Goal: Task Accomplishment & Management: Manage account settings

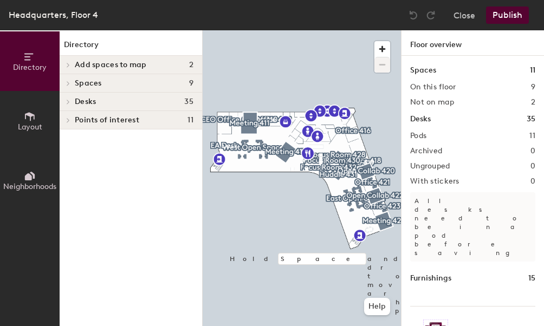
click at [374, 30] on div at bounding box center [302, 30] width 198 height 0
click at [467, 17] on button "Close" at bounding box center [465, 15] width 22 height 17
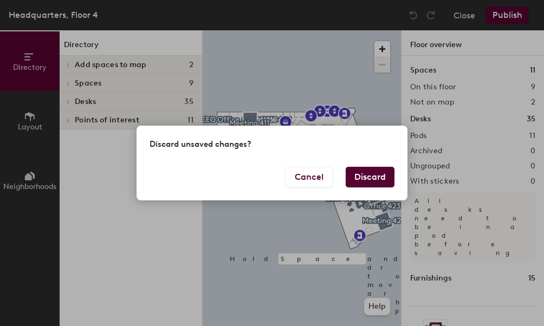
drag, startPoint x: 382, startPoint y: 185, endPoint x: 375, endPoint y: 190, distance: 8.6
click at [382, 185] on button "Discard" at bounding box center [370, 177] width 49 height 21
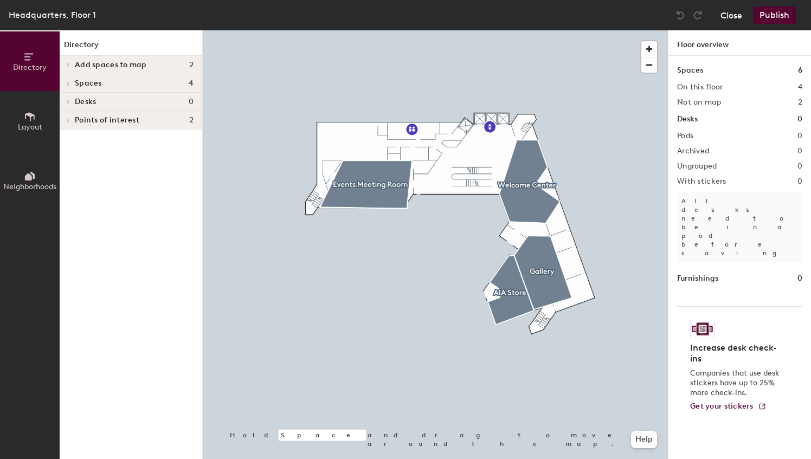
click at [733, 18] on button "Close" at bounding box center [732, 15] width 22 height 17
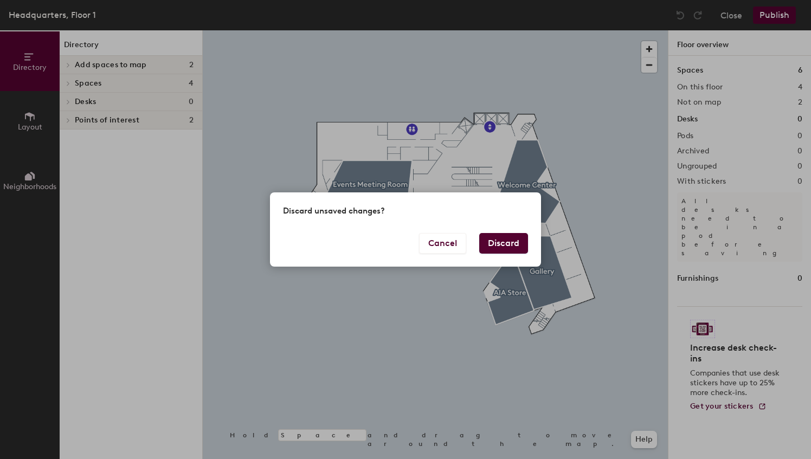
click at [499, 241] on button "Discard" at bounding box center [503, 243] width 49 height 21
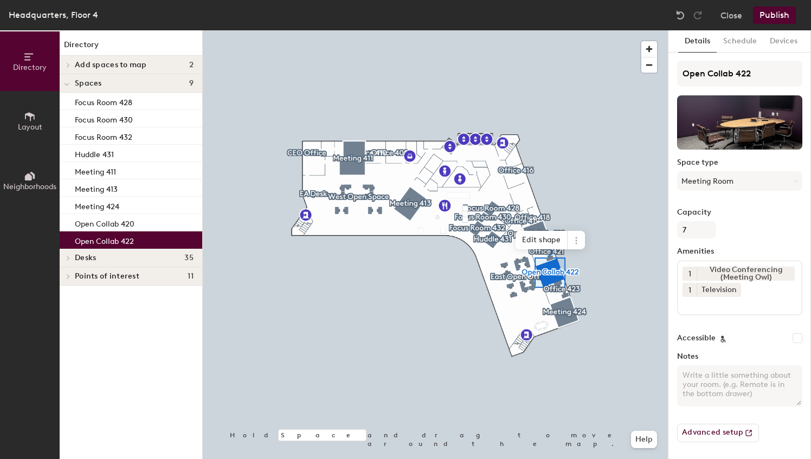
click at [561, 30] on div at bounding box center [435, 30] width 465 height 0
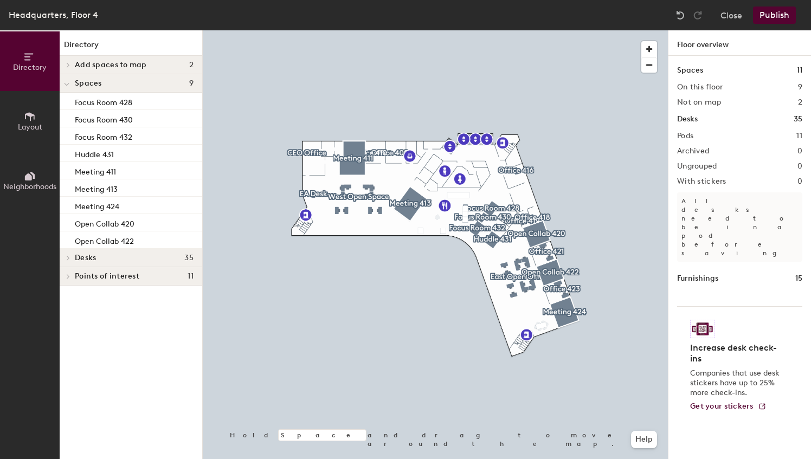
click at [567, 30] on div at bounding box center [435, 30] width 465 height 0
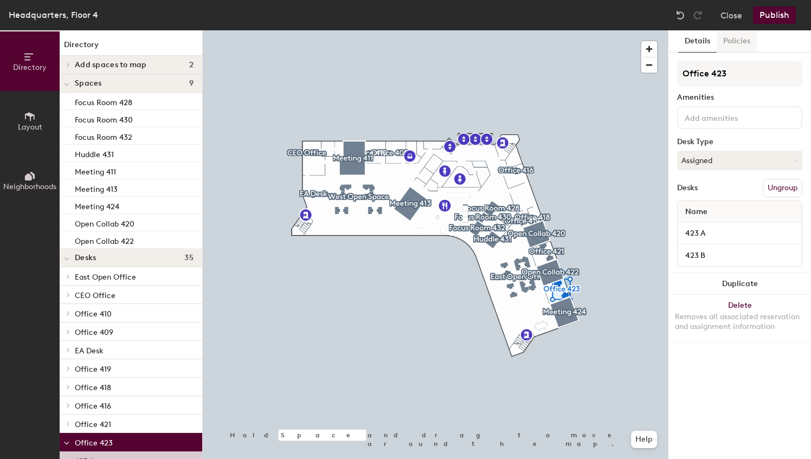
click at [744, 42] on button "Policies" at bounding box center [737, 41] width 40 height 22
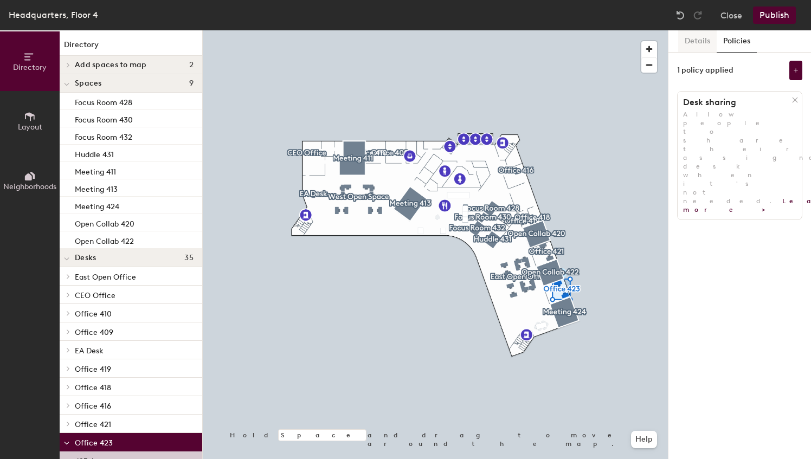
click at [685, 42] on button "Details" at bounding box center [697, 41] width 39 height 22
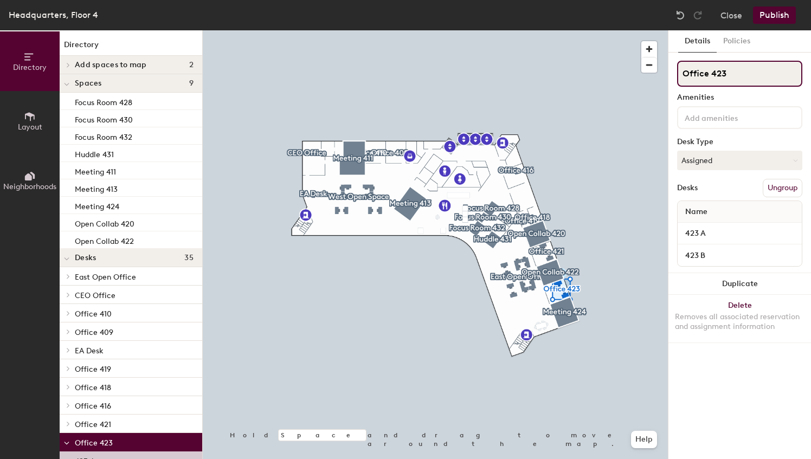
click at [663, 80] on div "Directory Layout Neighborhoods Directory Add spaces to map 2 Huddle 429 S Space…" at bounding box center [405, 244] width 811 height 429
click at [749, 78] on input "Andy F" at bounding box center [739, 74] width 125 height 26
type input "Andy Flank"
click at [778, 12] on button "Publish" at bounding box center [774, 15] width 43 height 17
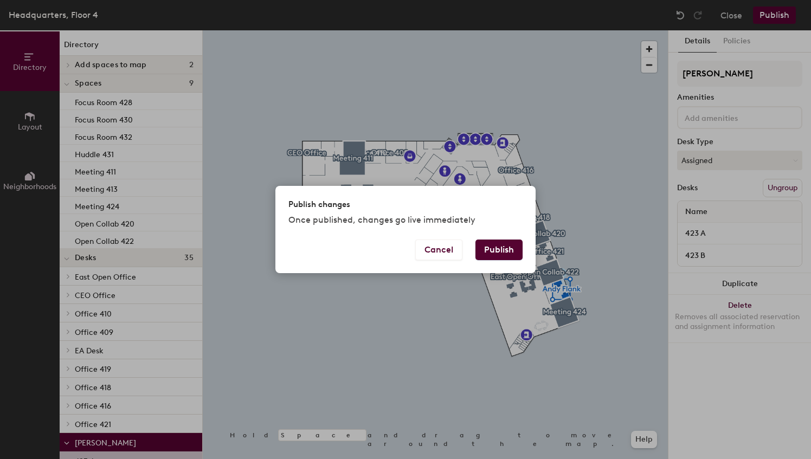
click at [504, 251] on button "Publish" at bounding box center [499, 250] width 47 height 21
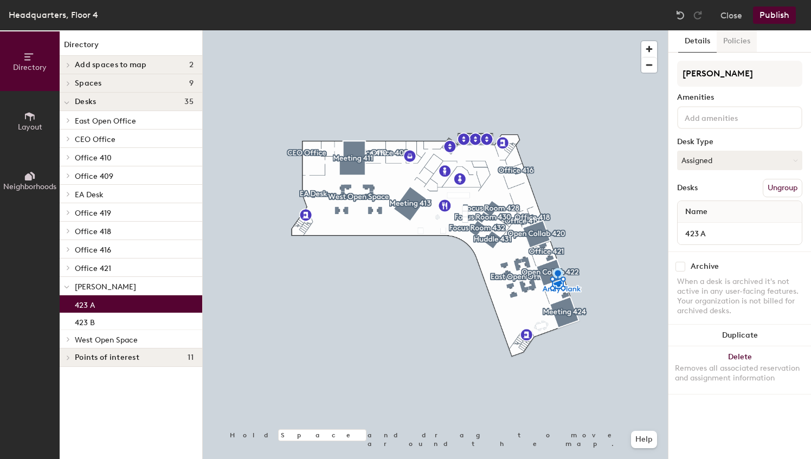
click at [741, 43] on button "Policies" at bounding box center [737, 41] width 40 height 22
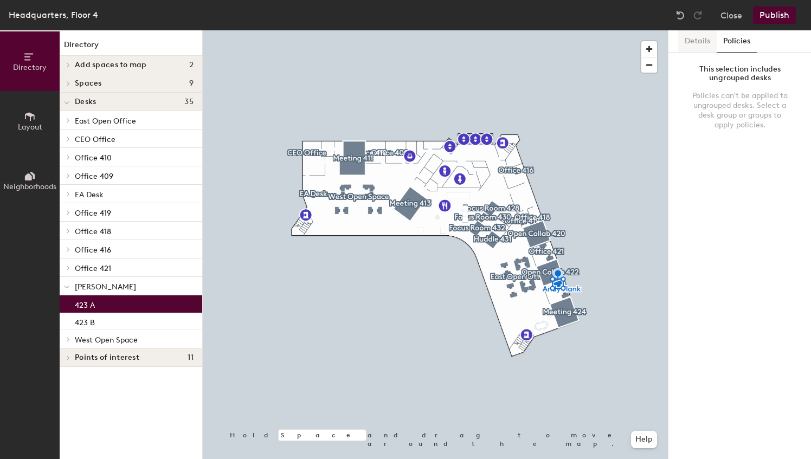
click at [699, 38] on button "Details" at bounding box center [697, 41] width 39 height 22
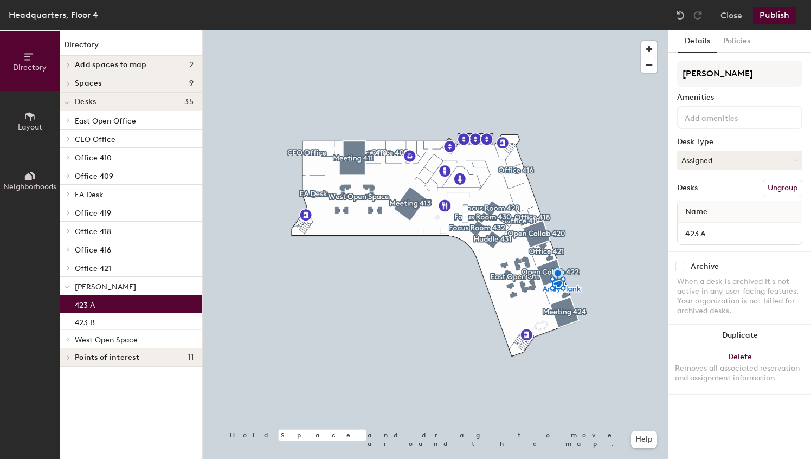
click at [41, 120] on button "Layout" at bounding box center [30, 121] width 60 height 60
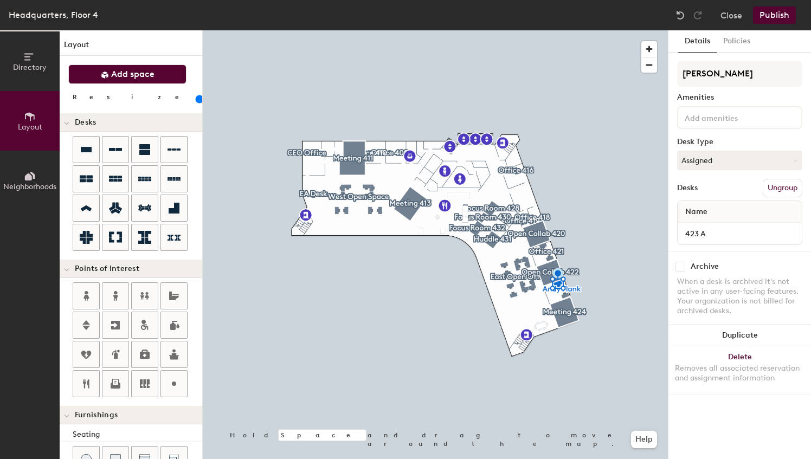
click at [135, 76] on span "Add space" at bounding box center [132, 74] width 43 height 11
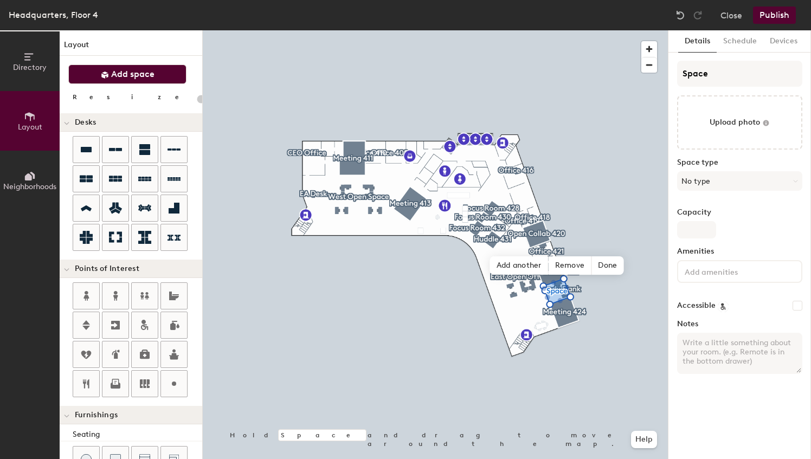
type input "20"
click at [740, 43] on button "Schedule" at bounding box center [740, 41] width 47 height 22
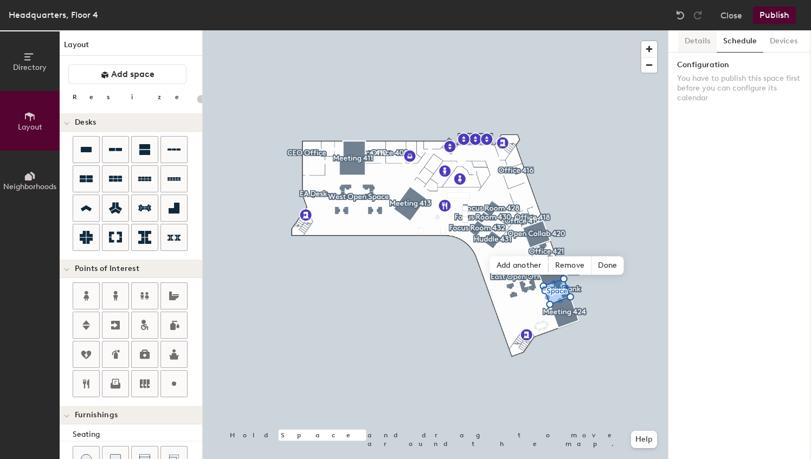
click at [690, 42] on button "Details" at bounding box center [697, 41] width 39 height 22
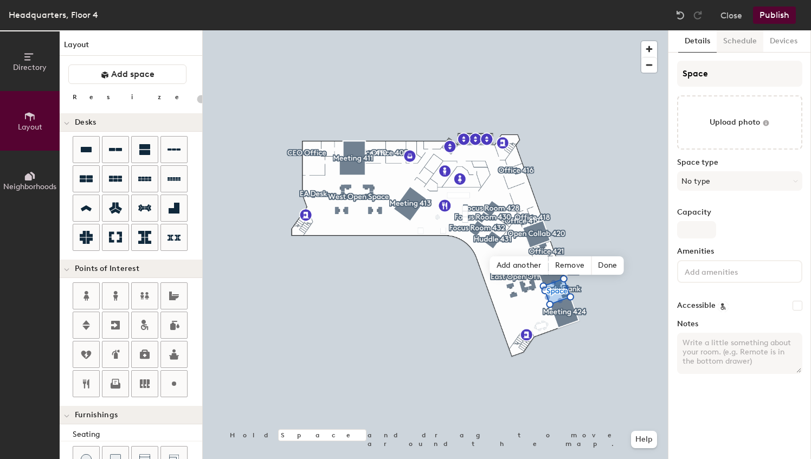
click at [737, 40] on button "Schedule" at bounding box center [740, 41] width 47 height 22
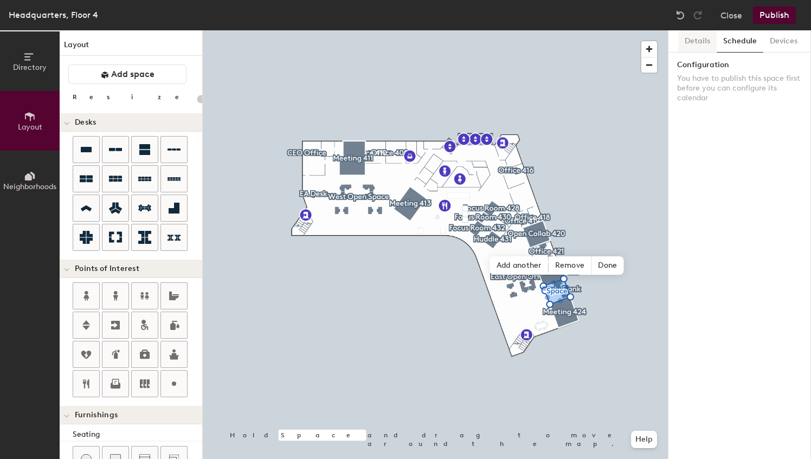
click at [702, 43] on button "Details" at bounding box center [697, 41] width 39 height 22
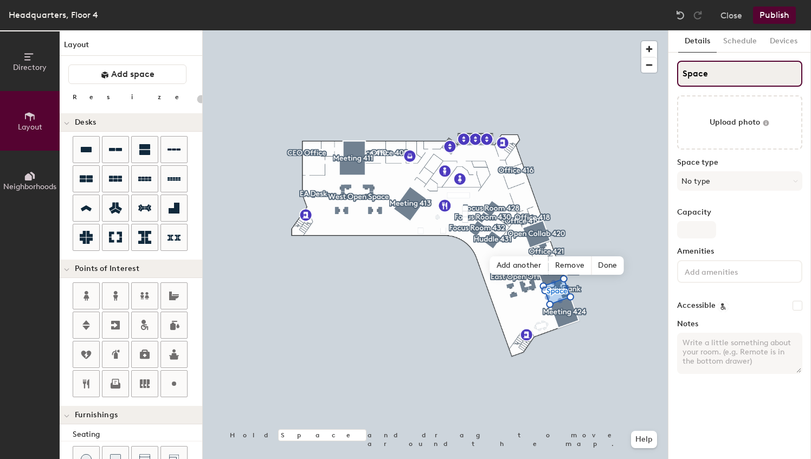
click at [729, 78] on input "Space" at bounding box center [739, 74] width 125 height 26
type input "Spac"
type input "20"
type input "S"
type input "20"
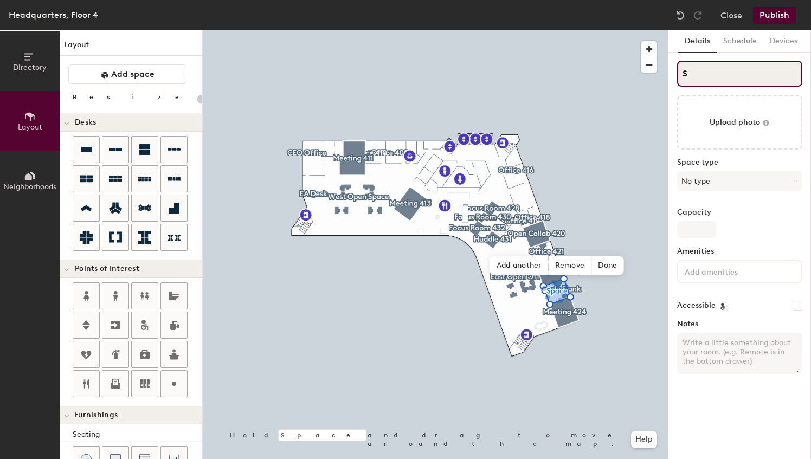
type input "S"
type input "20"
type input "S"
type input "20"
type input "S"
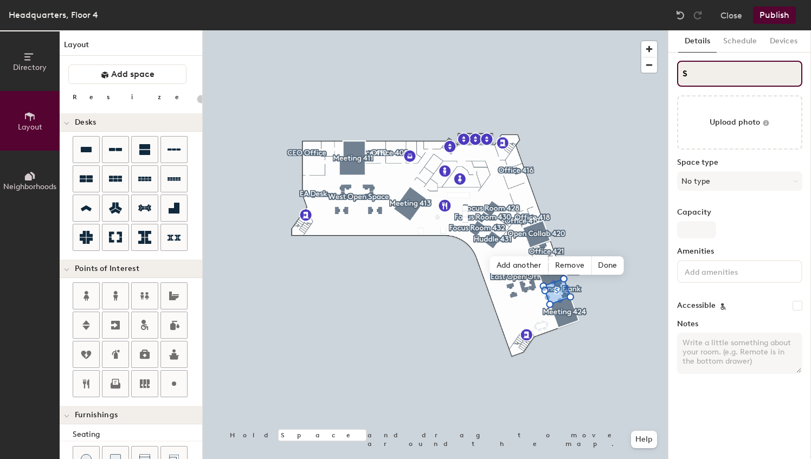
type input "20"
type input "Sa"
type input "20"
type input "S"
type input "20"
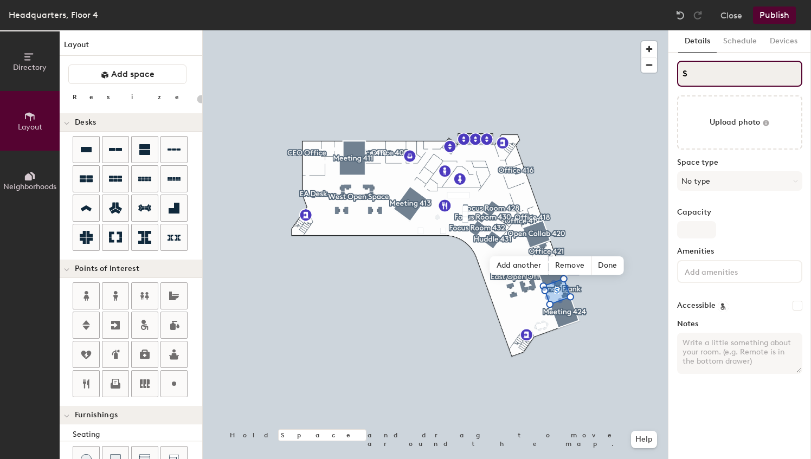
type input "S"
type input "20"
click at [685, 75] on input "S" at bounding box center [739, 74] width 125 height 26
click at [682, 74] on input "S" at bounding box center [739, 74] width 125 height 26
type input "SA"
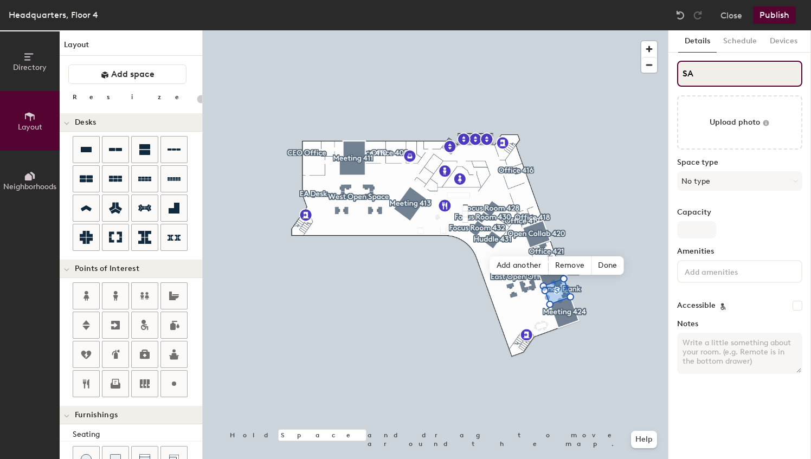
type input "20"
type input "S"
type input "20"
type input "S"
type input "20"
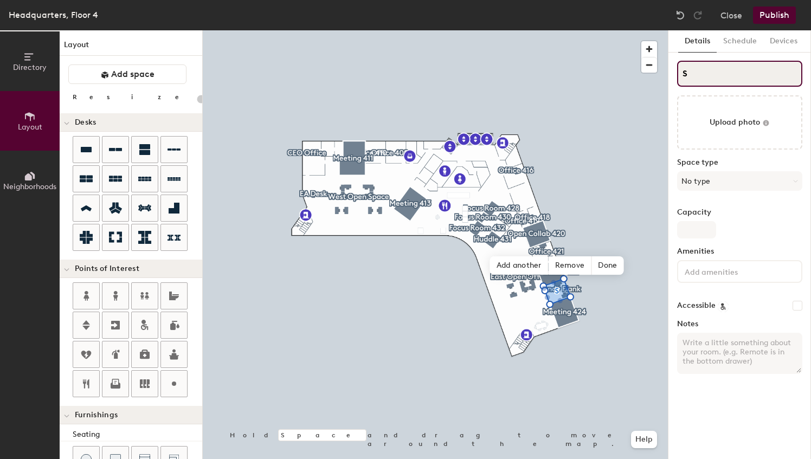
type input "AS"
type input "20"
type input "AnS"
type input "20"
type input "AndS"
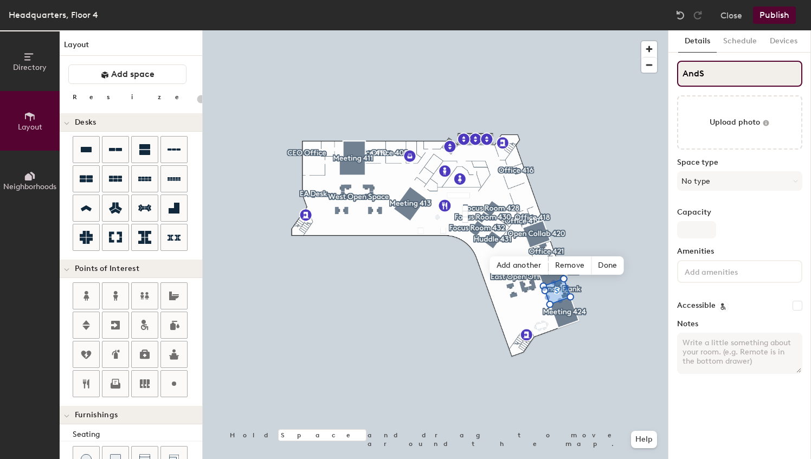
type input "20"
type input "Andy S"
type input "20"
type input "Andy FlS"
type input "20"
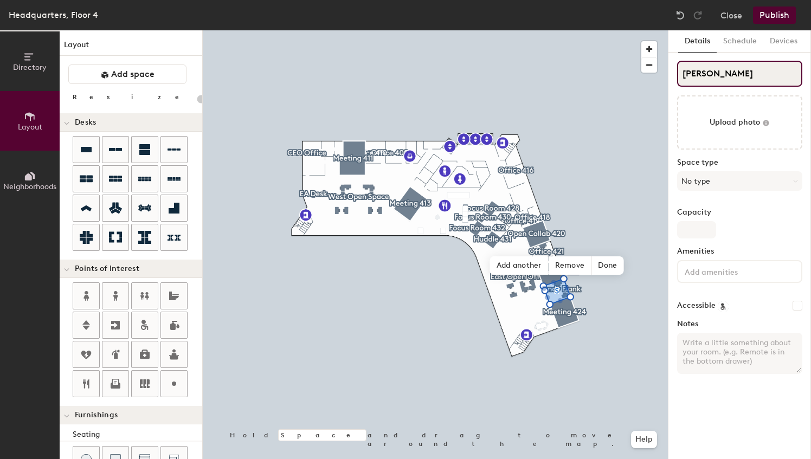
type input "Andy FlankS"
type input "20"
type input "[PERSON_NAME]"
type input "20"
type input "[PERSON_NAME]"
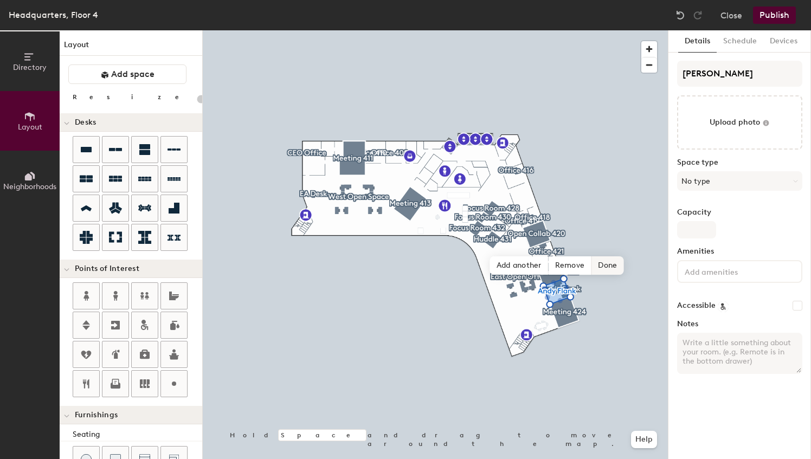
click at [609, 259] on span "Done" at bounding box center [608, 265] width 32 height 18
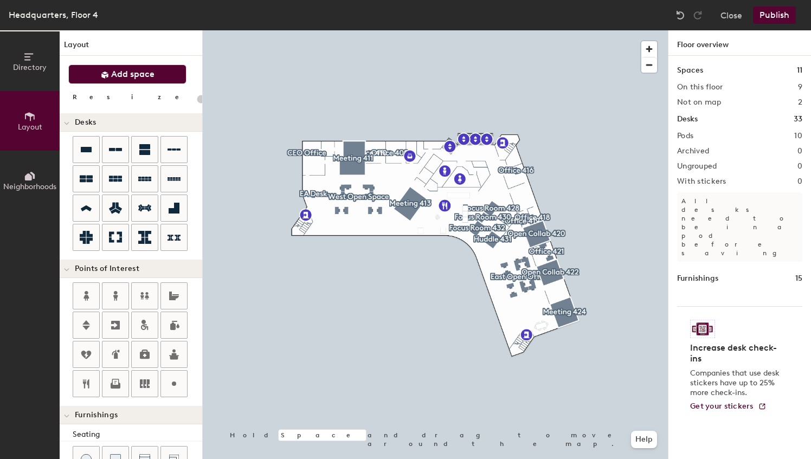
click at [129, 72] on span "Add space" at bounding box center [132, 74] width 43 height 11
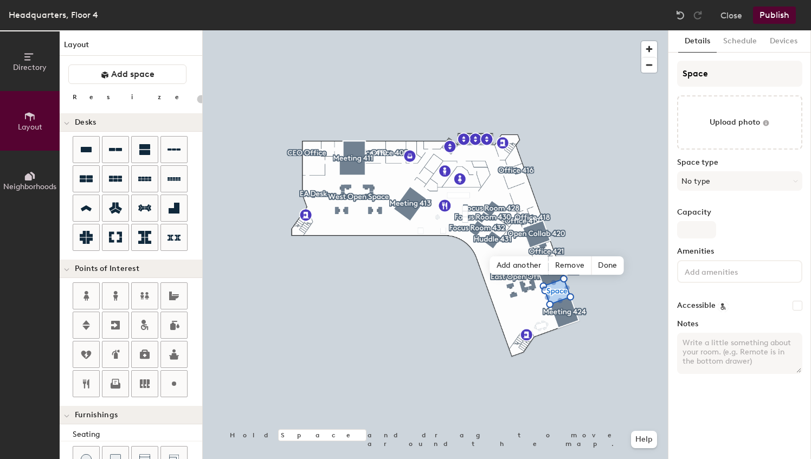
type input "20"
click at [720, 79] on input "Space" at bounding box center [739, 74] width 125 height 26
type input "Spa"
type input "20"
type input "S"
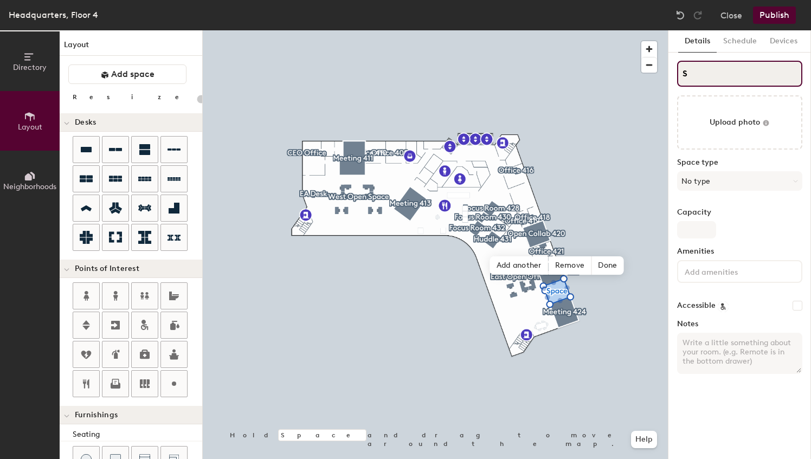
type input "20"
type input "S"
type input "20"
type input "AS"
type input "20"
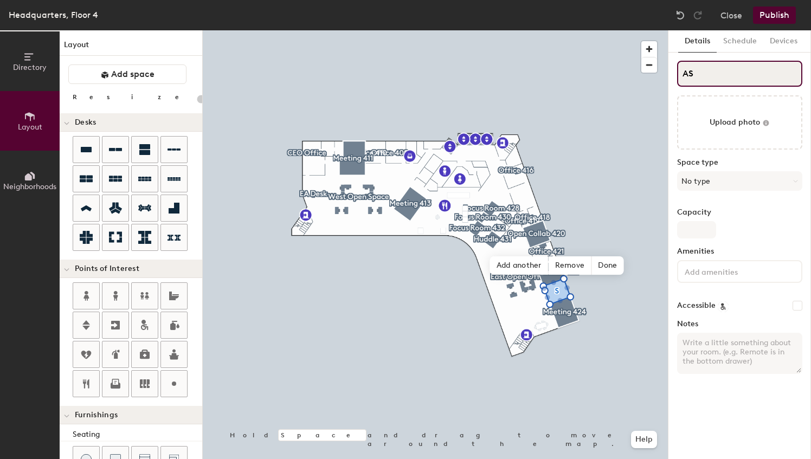
type input "AnS"
type input "20"
type input "AndyS"
type input "20"
type input "Andy S"
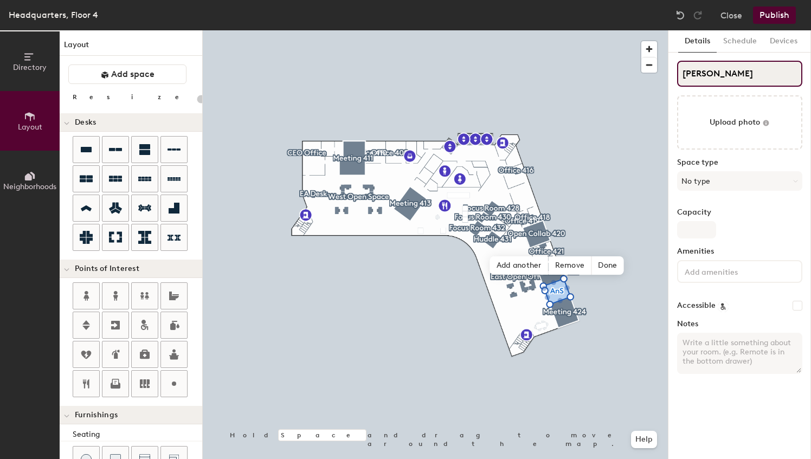
type input "20"
type input "Andy FlS"
type input "20"
type input "Andy FlanS"
type input "20"
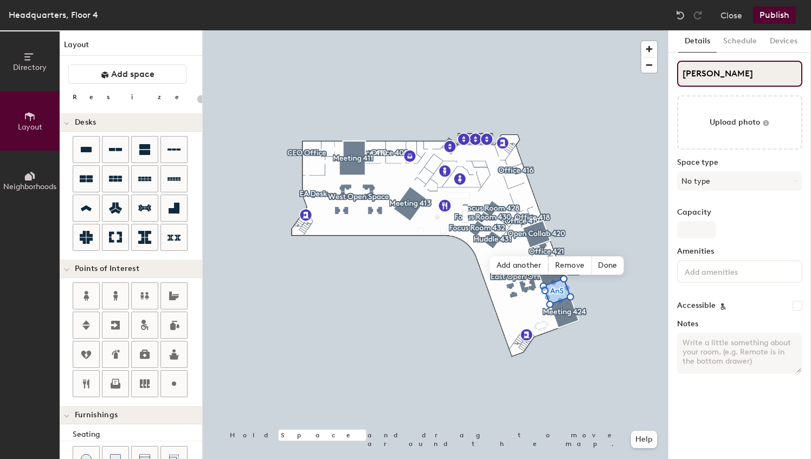
type input "Andy FlankS"
type input "20"
type input "[PERSON_NAME]"
type input "20"
type input "[PERSON_NAME]"
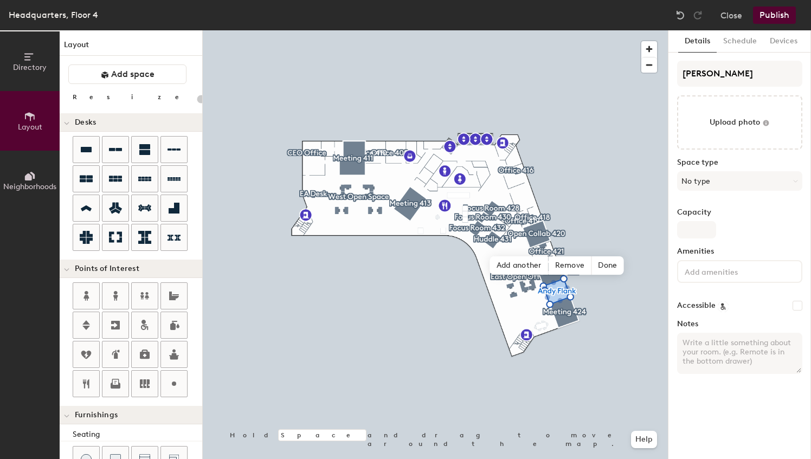
click at [781, 15] on button "Publish" at bounding box center [774, 15] width 43 height 17
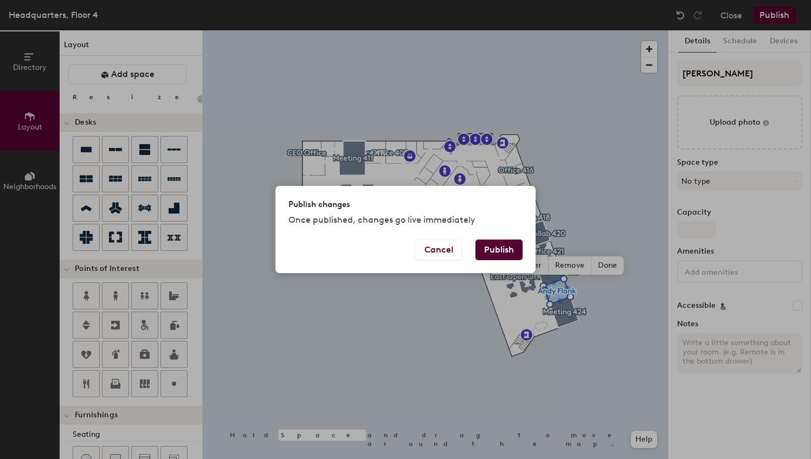
click at [506, 255] on button "Publish" at bounding box center [499, 250] width 47 height 21
type input "20"
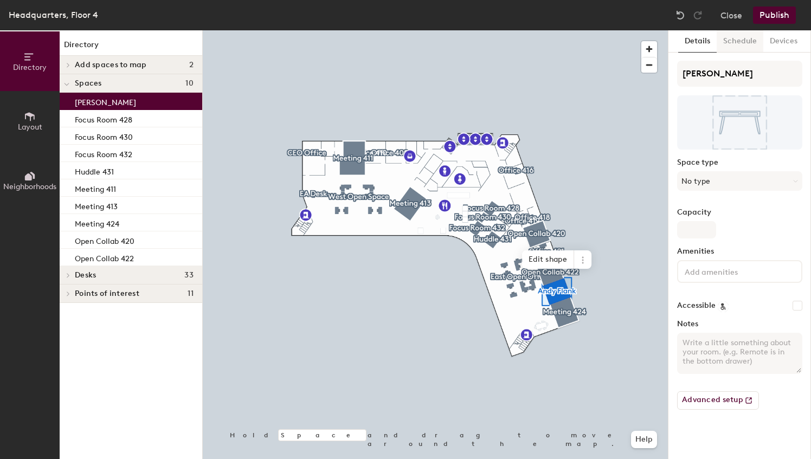
click at [743, 42] on button "Schedule" at bounding box center [740, 41] width 47 height 22
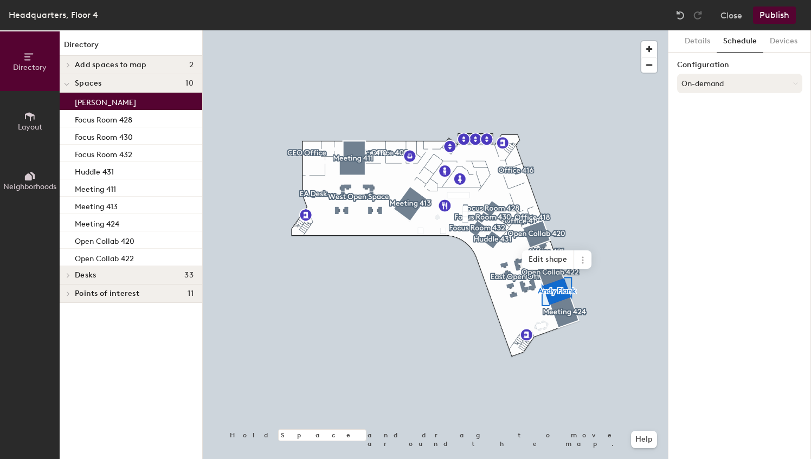
click at [758, 84] on button "On-demand" at bounding box center [739, 84] width 125 height 20
click at [723, 126] on div at bounding box center [729, 127] width 12 height 12
click at [730, 109] on button "Select account" at bounding box center [739, 108] width 125 height 20
click at [720, 150] on div "Microsoft 365" at bounding box center [740, 151] width 124 height 16
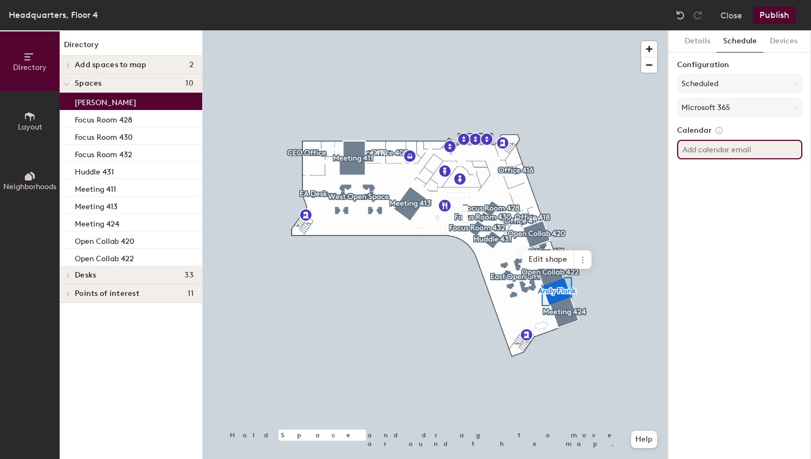
click at [727, 151] on input at bounding box center [739, 150] width 125 height 20
click at [582, 159] on div "Directory Layout Neighborhoods Directory Add spaces to map 2 Huddle 429 S Space…" at bounding box center [405, 244] width 811 height 429
type input "[EMAIL_ADDRESS][DOMAIN_NAME]"
click at [770, 203] on div "Details Schedule Devices Configuration Scheduled Microsoft 365 Calendar sharedo…" at bounding box center [740, 244] width 143 height 429
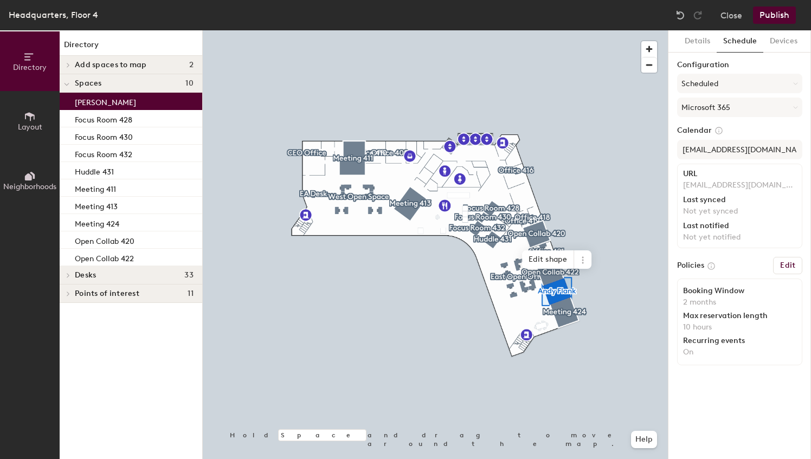
click at [771, 15] on button "Publish" at bounding box center [774, 15] width 43 height 17
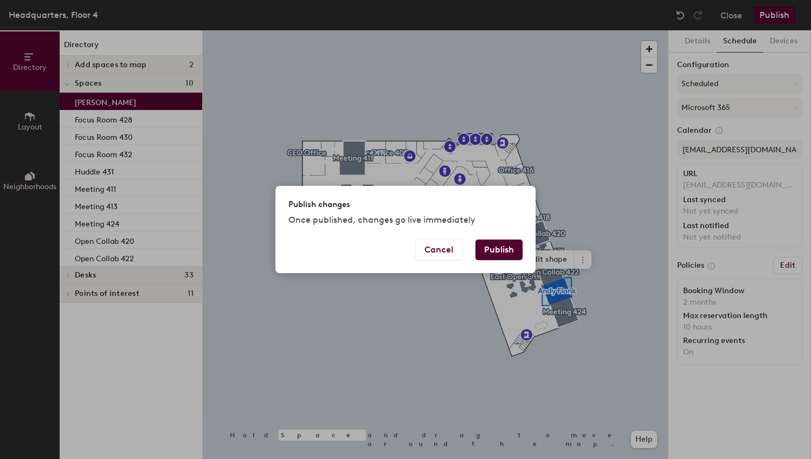
click at [501, 249] on button "Publish" at bounding box center [499, 250] width 47 height 21
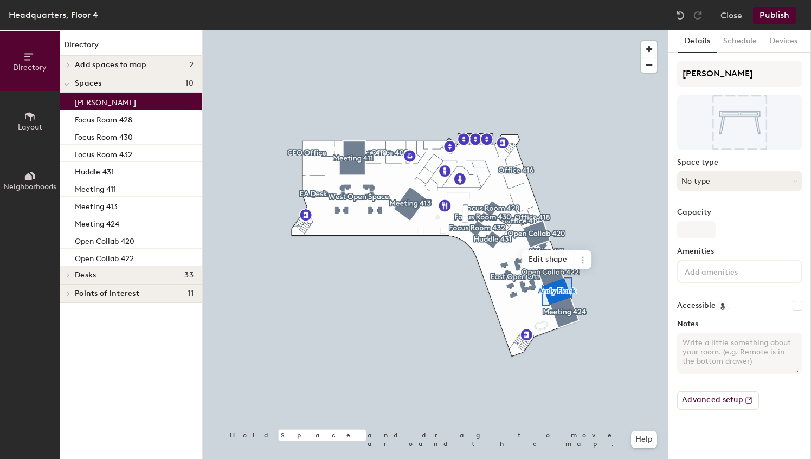
click at [796, 179] on icon at bounding box center [795, 181] width 5 height 5
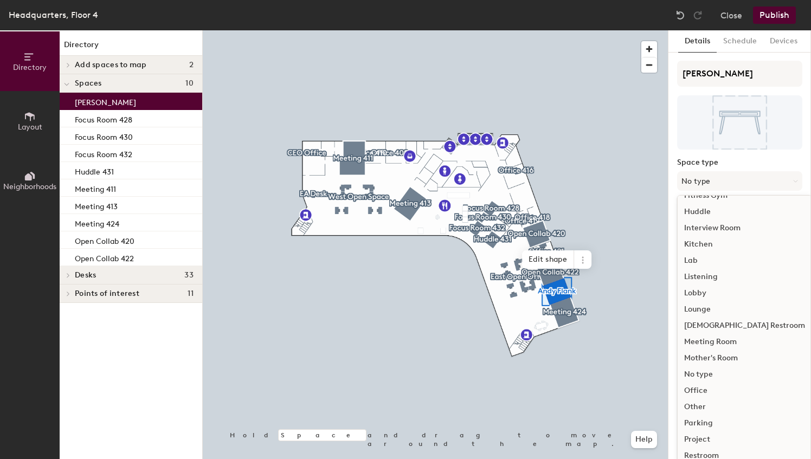
scroll to position [163, 0]
click at [706, 389] on div "Office" at bounding box center [745, 387] width 134 height 16
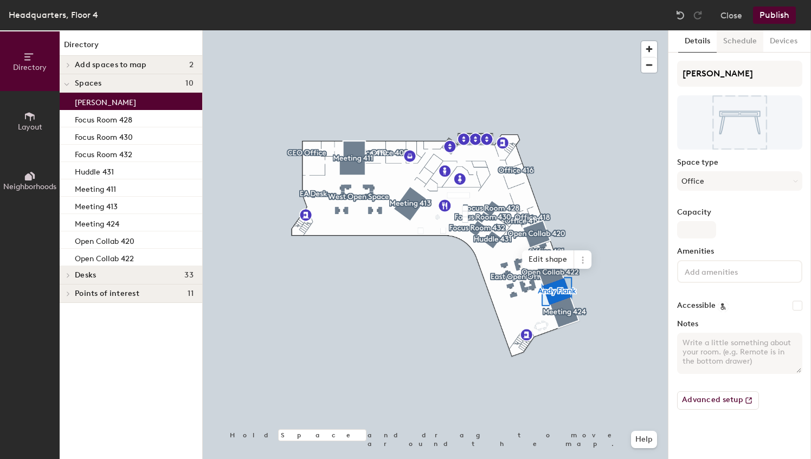
click at [743, 35] on button "Schedule" at bounding box center [740, 41] width 47 height 22
click at [782, 46] on button "Devices" at bounding box center [784, 41] width 41 height 22
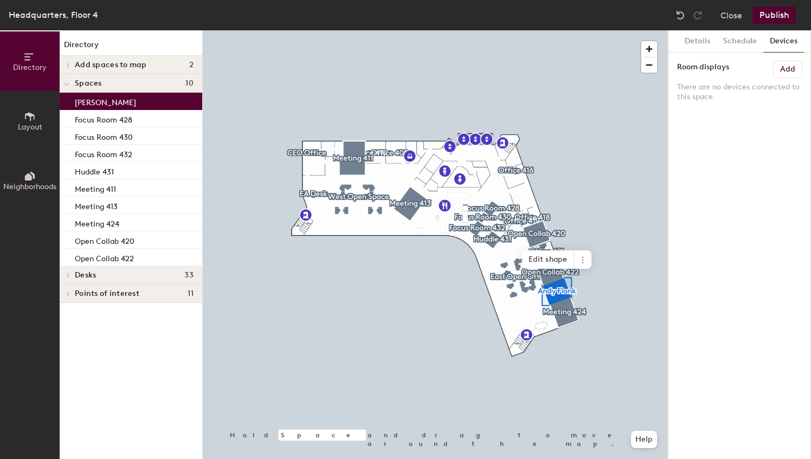
click at [794, 67] on h6 "Add" at bounding box center [787, 69] width 15 height 9
click at [734, 40] on button "Schedule" at bounding box center [740, 41] width 47 height 22
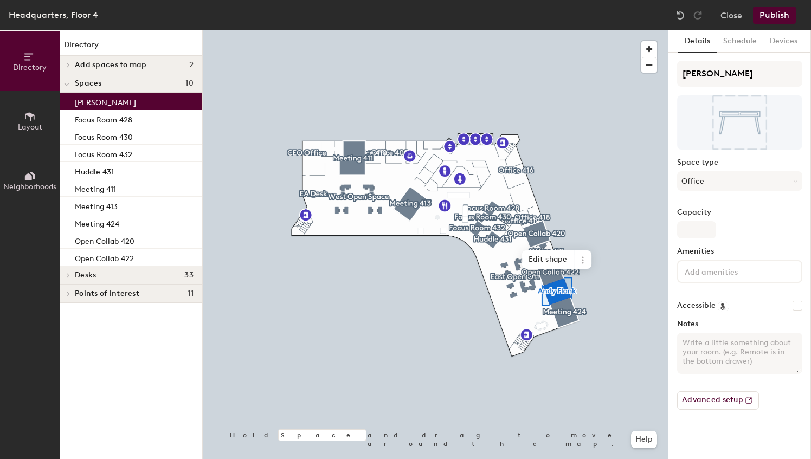
click at [777, 21] on button "Publish" at bounding box center [774, 15] width 43 height 17
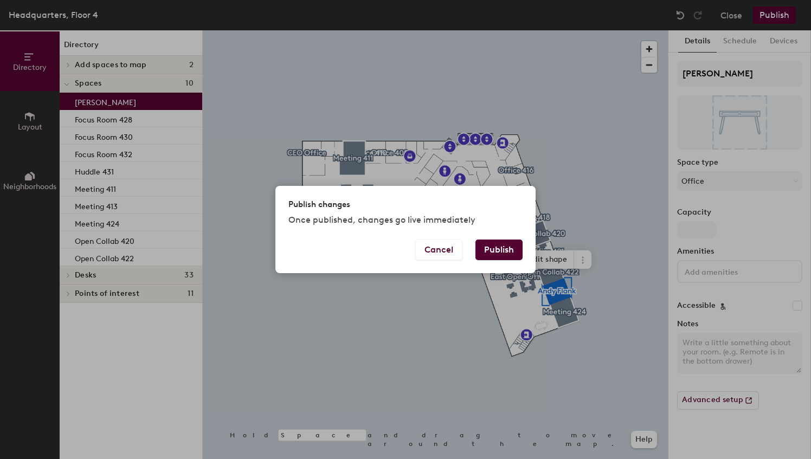
click at [504, 252] on button "Publish" at bounding box center [499, 250] width 47 height 21
